Goal: Download file/media

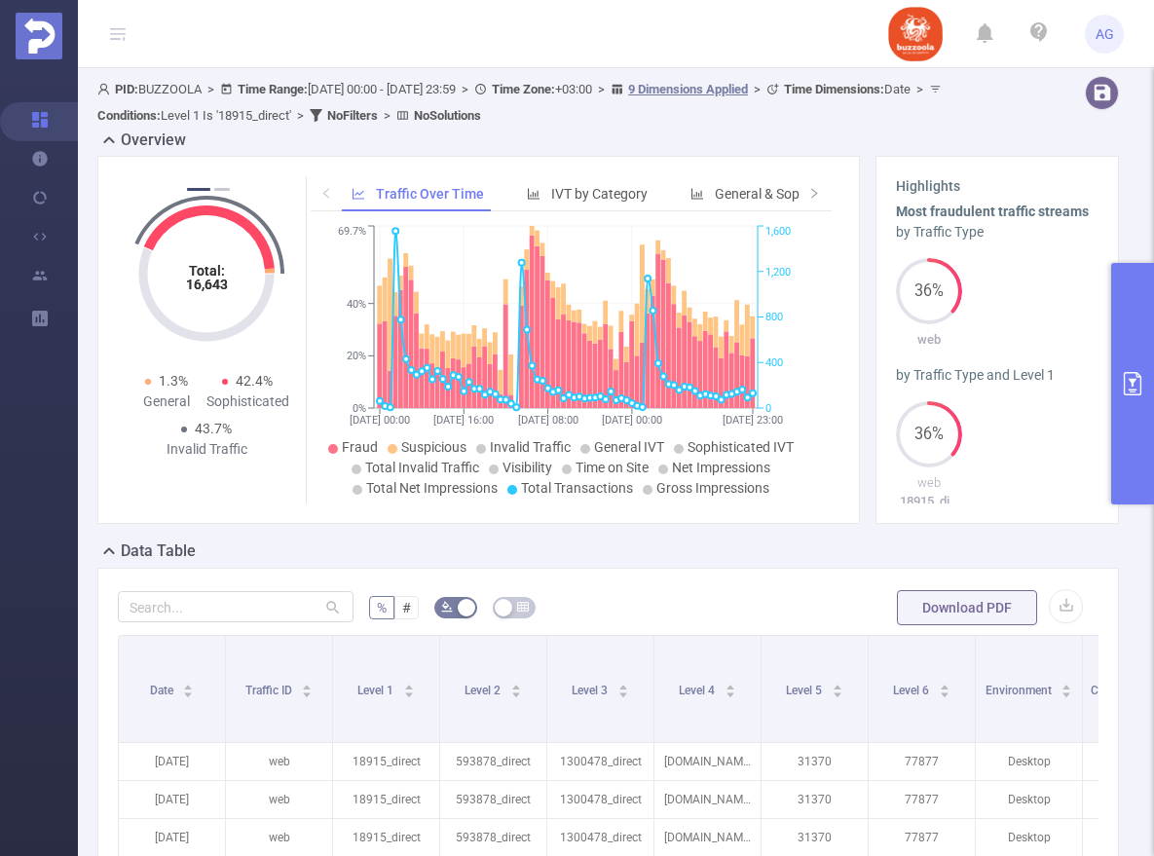
click at [1134, 385] on icon "primary" at bounding box center [1131, 383] width 23 height 23
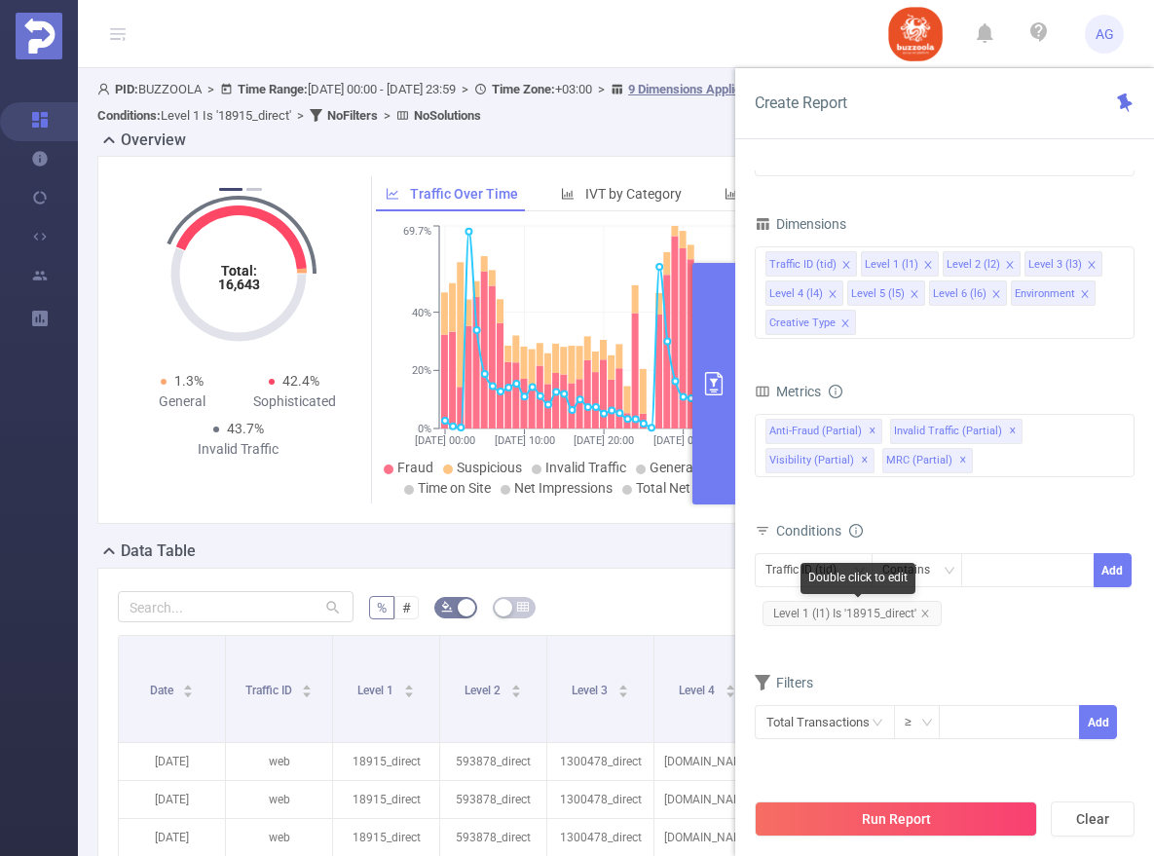
click at [933, 615] on span "Level 1 (l1) Is '18915_direct'" at bounding box center [851, 613] width 179 height 25
click at [926, 612] on icon "icon: close" at bounding box center [925, 613] width 10 height 10
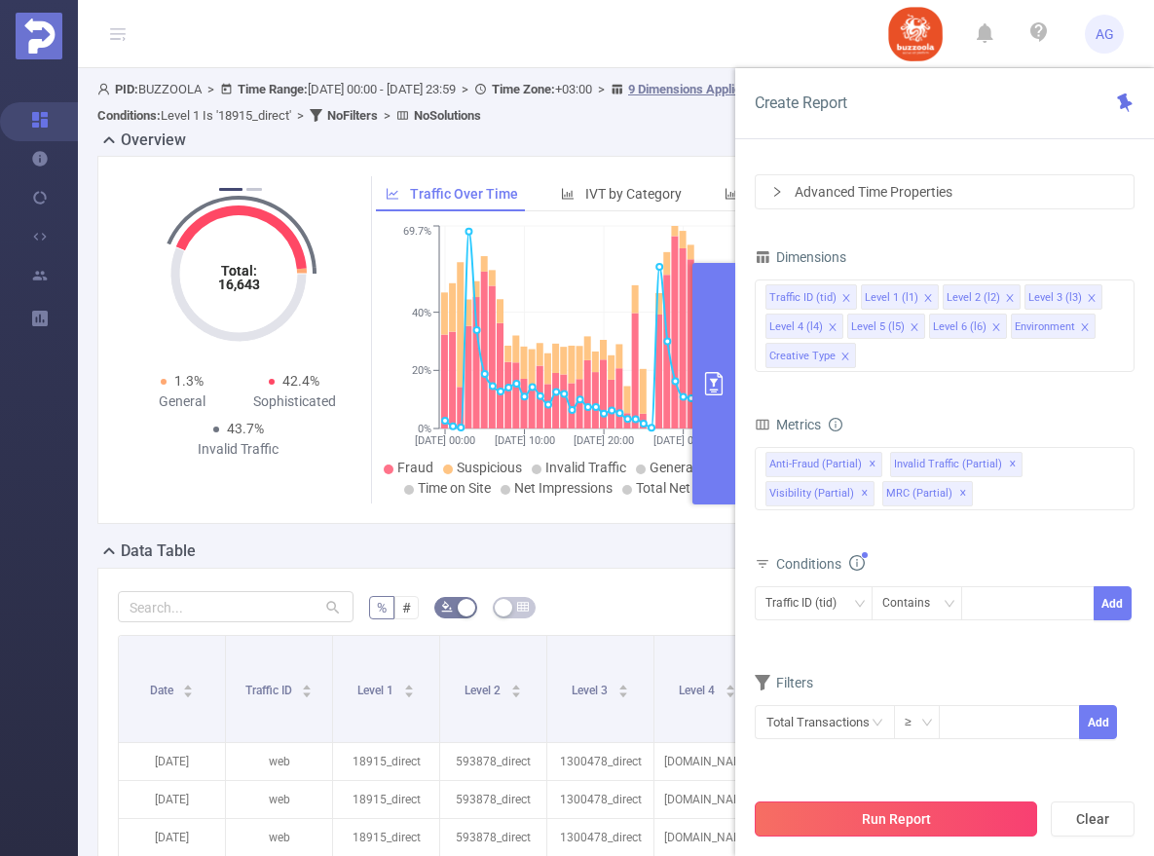
click at [900, 825] on button "Run Report" at bounding box center [895, 818] width 282 height 35
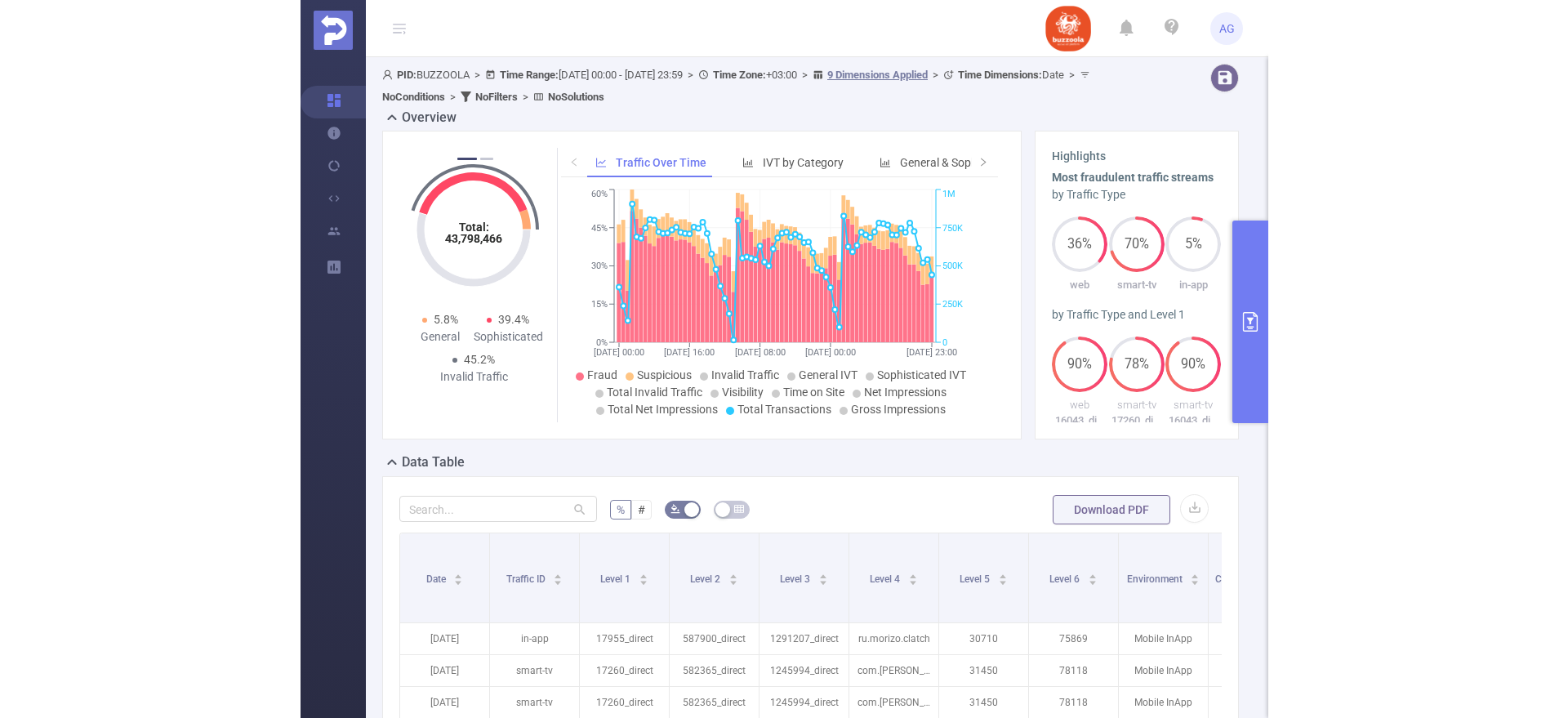
scroll to position [114, 0]
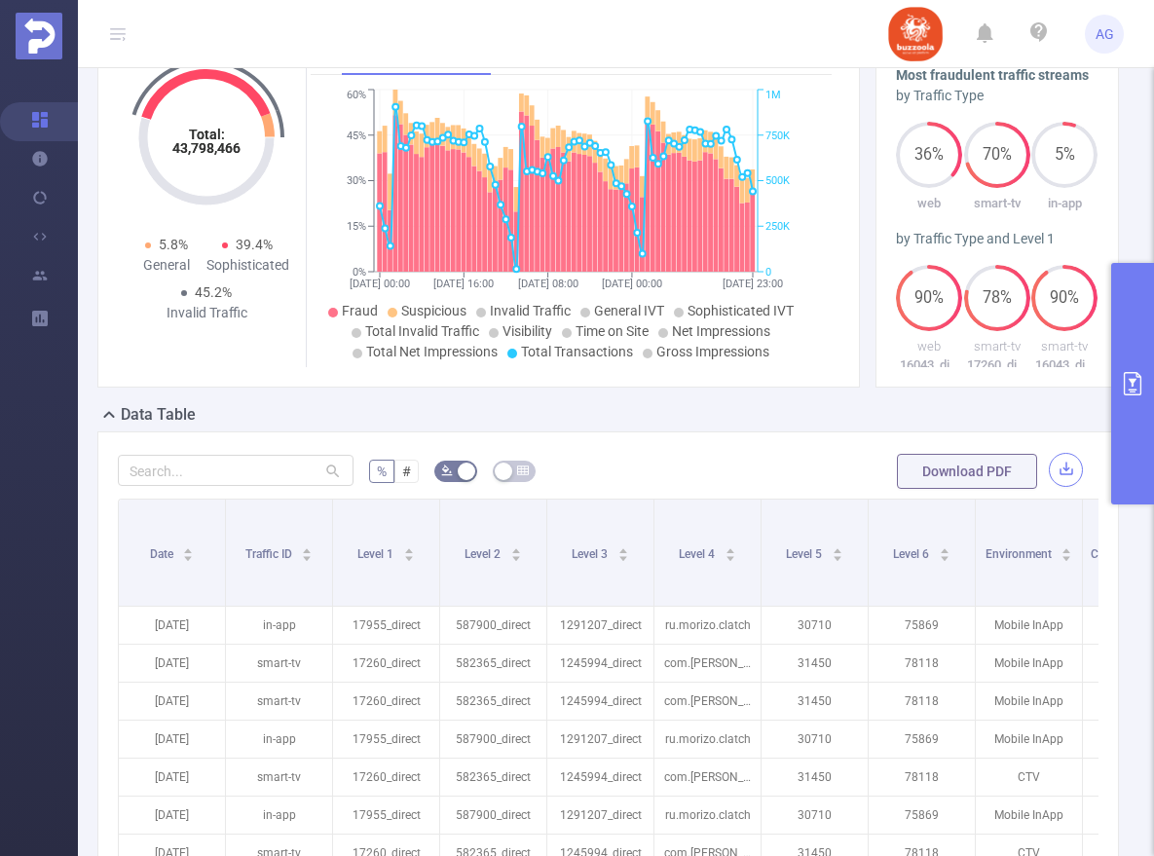
click at [1048, 468] on button "button" at bounding box center [1065, 470] width 34 height 34
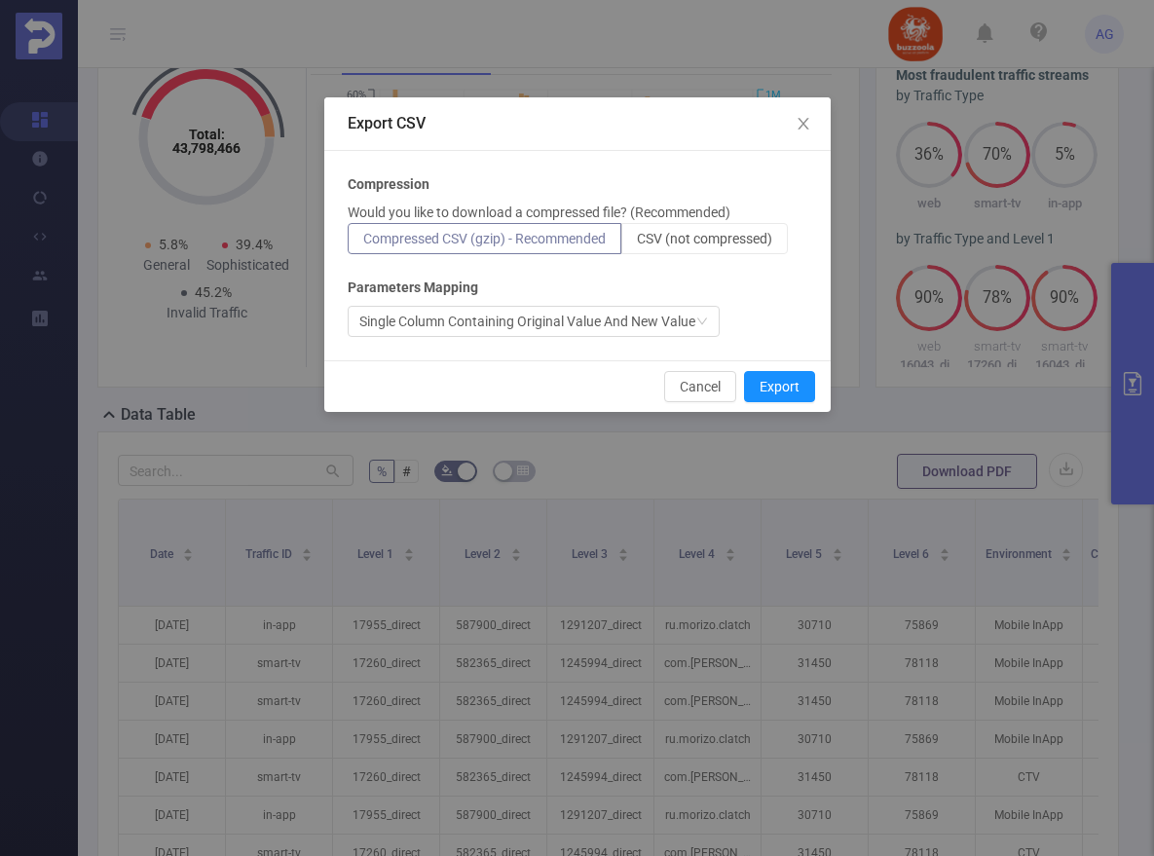
click at [625, 258] on div "Compression Would you like to download a compressed file? (Recommended) Compres…" at bounding box center [577, 255] width 459 height 163
click at [652, 240] on span "CSV (not compressed)" at bounding box center [704, 239] width 135 height 16
click at [637, 243] on input "CSV (not compressed)" at bounding box center [637, 243] width 0 height 0
click at [769, 383] on button "Export" at bounding box center [779, 386] width 71 height 31
